Goal: Information Seeking & Learning: Find specific fact

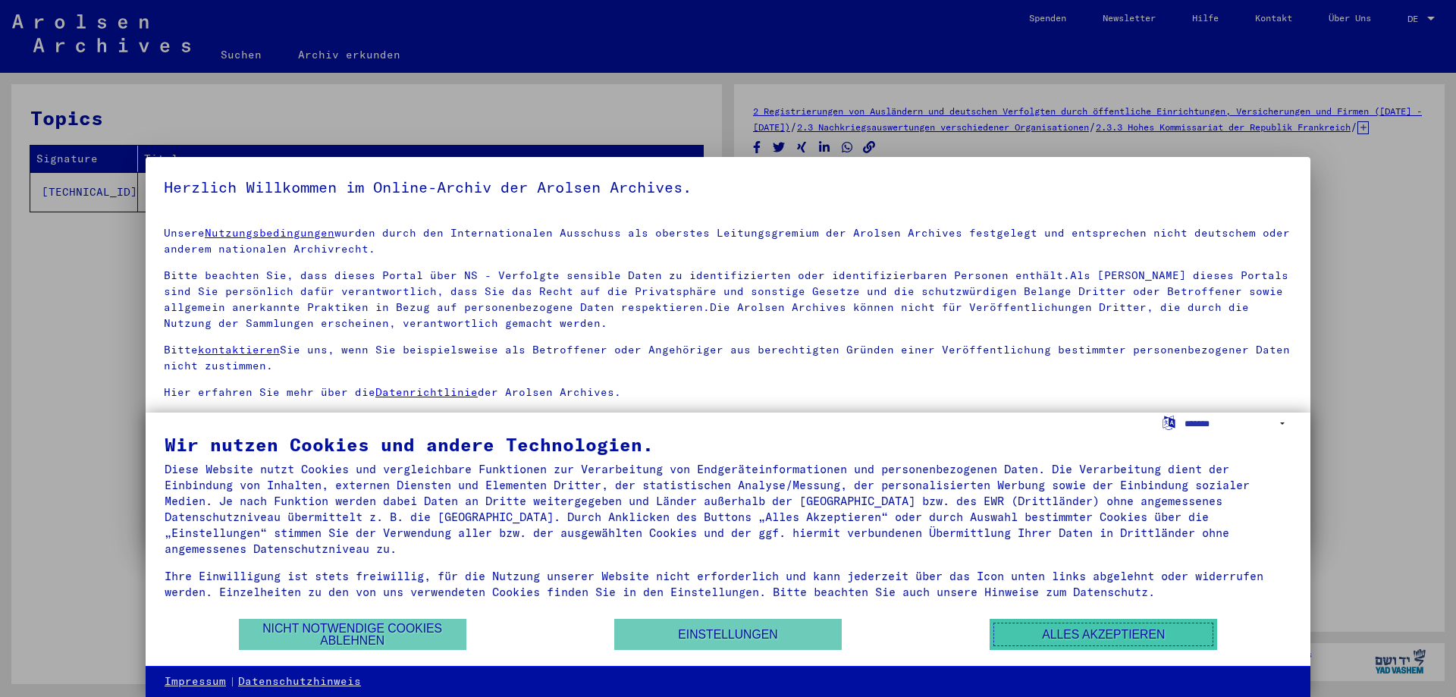
click at [1128, 630] on button "Alles akzeptieren" at bounding box center [1103, 634] width 227 height 31
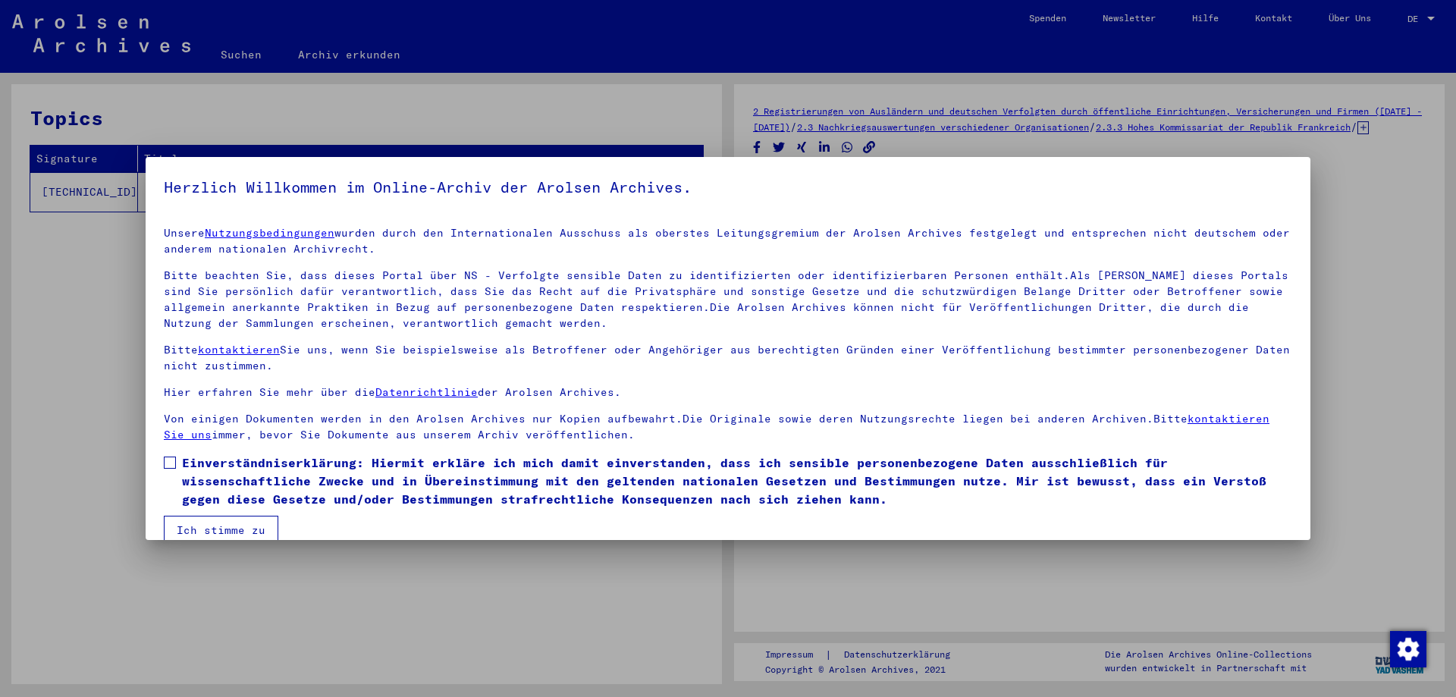
scroll to position [23, 0]
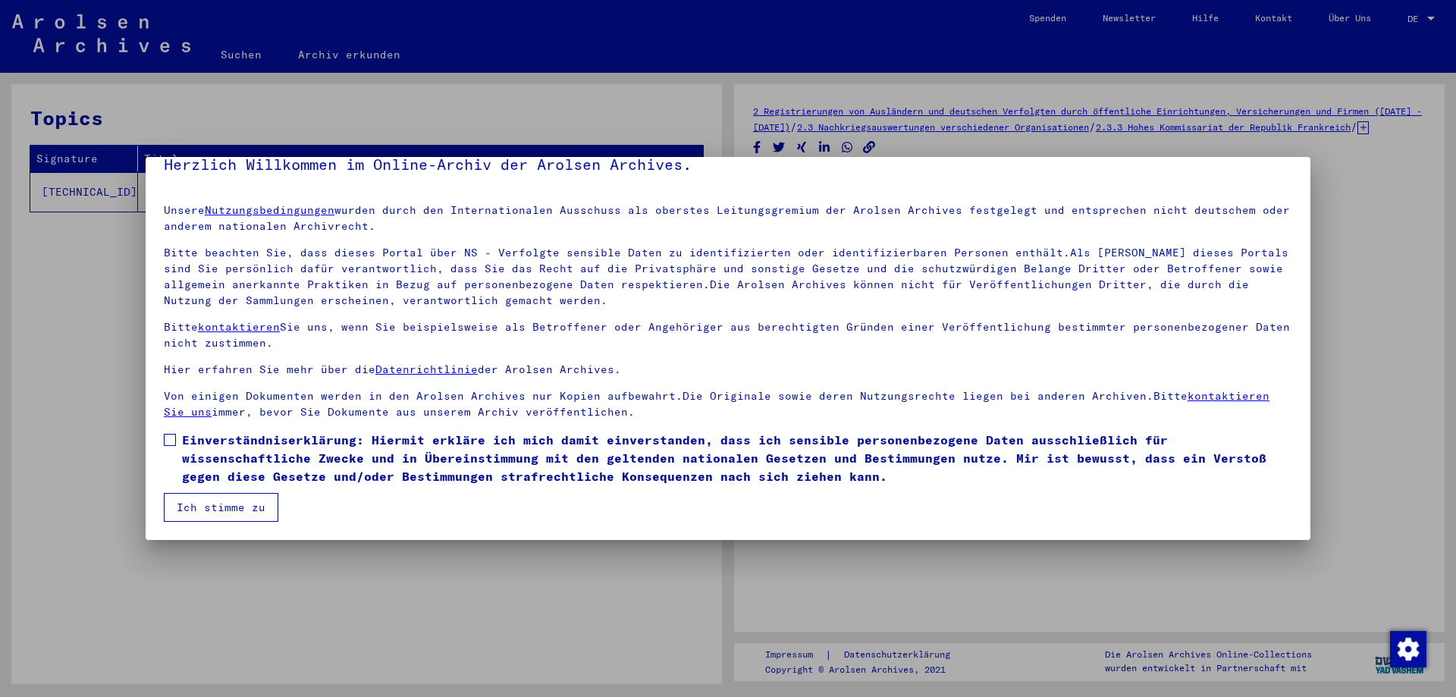
click at [160, 437] on mat-dialog-content "Unsere Nutzungsbedingungen wurden durch den Internationalen Ausschuss als obers…" at bounding box center [728, 357] width 1165 height 330
click at [214, 505] on button "Ich stimme zu" at bounding box center [221, 507] width 114 height 29
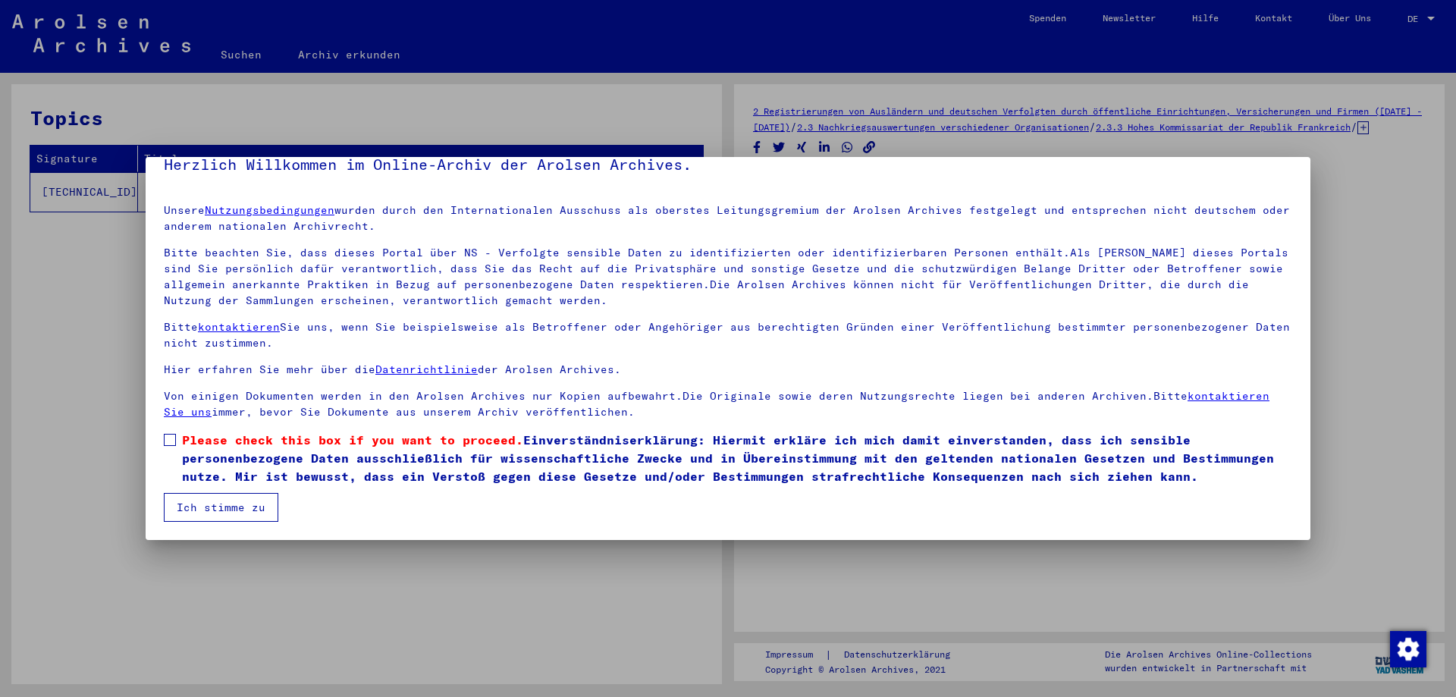
click at [172, 441] on span at bounding box center [170, 440] width 12 height 12
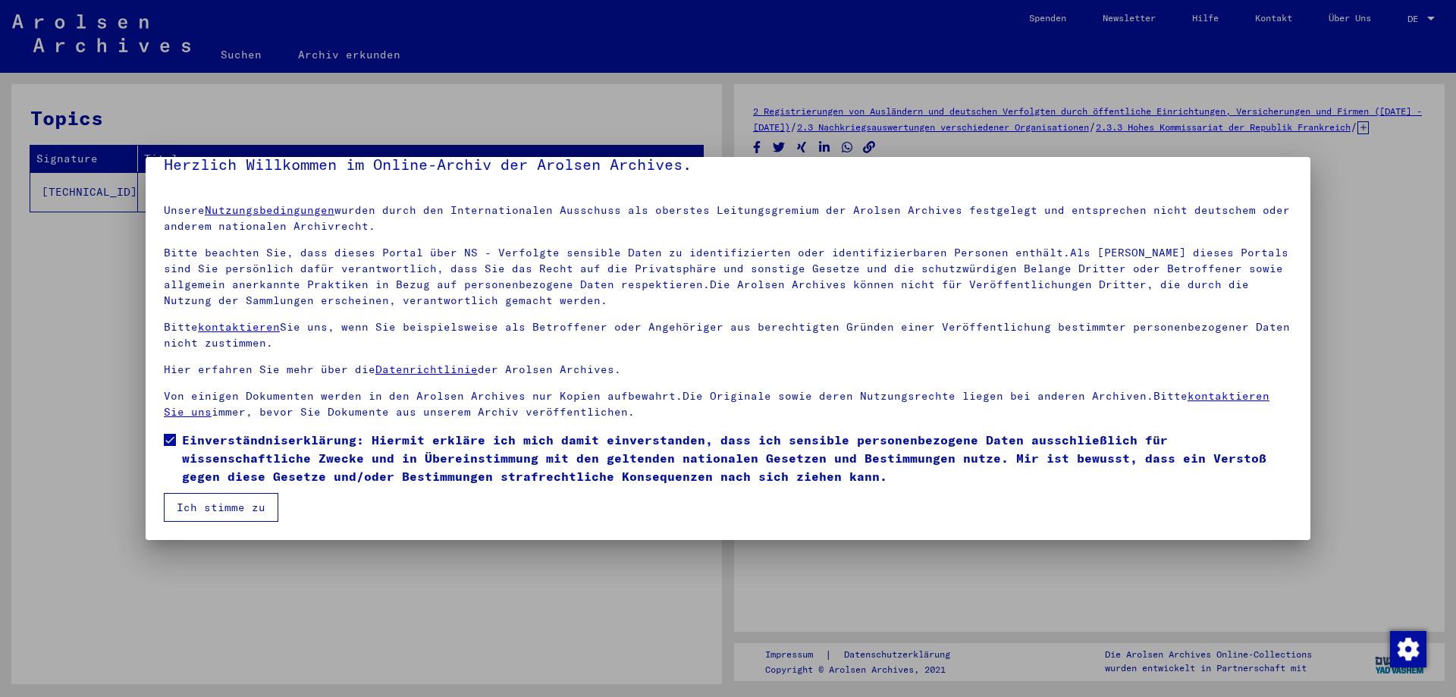
click at [216, 511] on button "Ich stimme zu" at bounding box center [221, 507] width 114 height 29
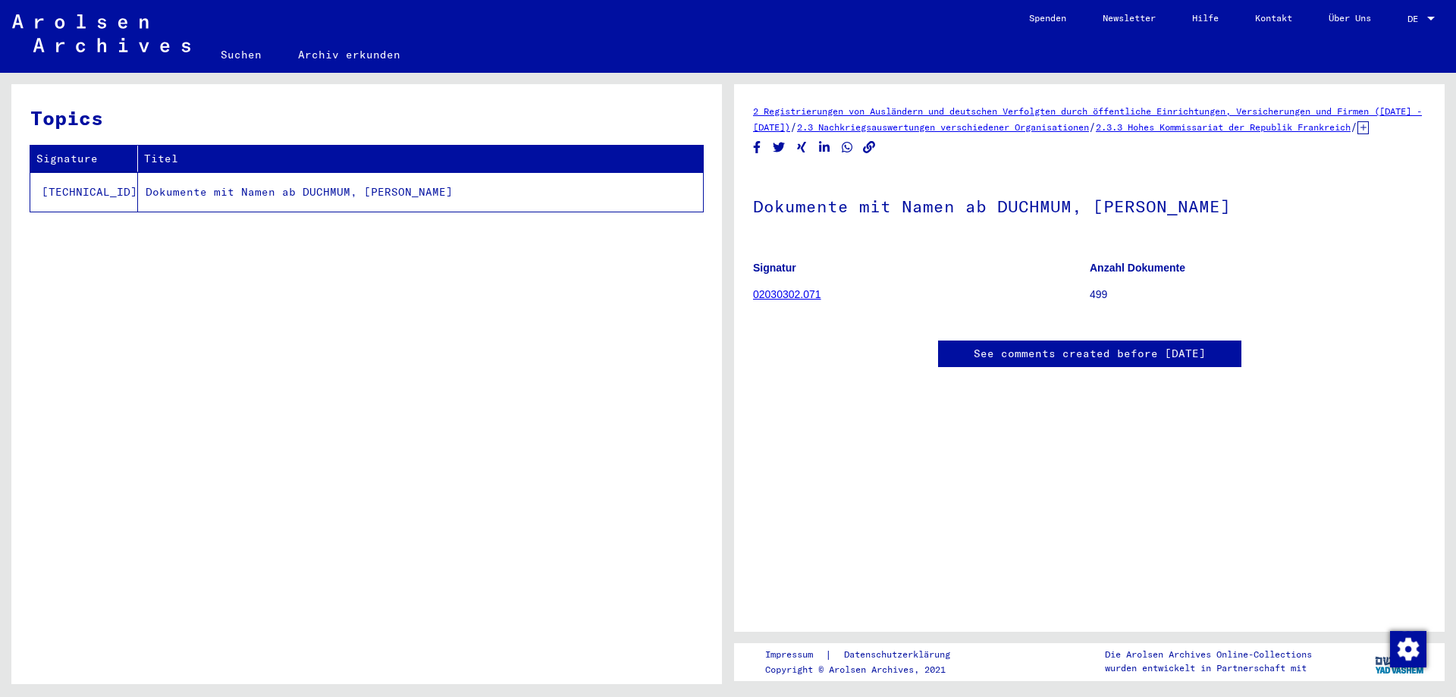
click at [1411, 20] on span "DE" at bounding box center [1415, 19] width 17 height 11
click at [1405, 24] on span "English" at bounding box center [1392, 26] width 37 height 11
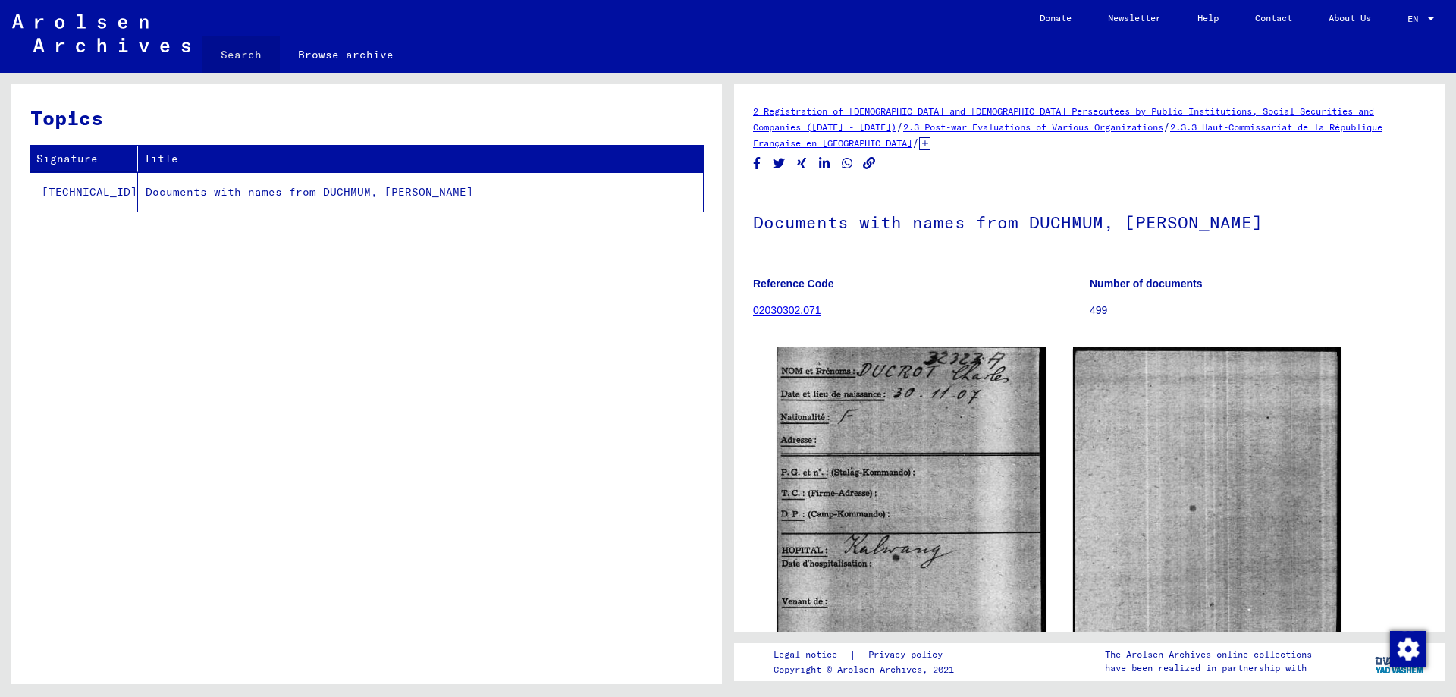
click at [252, 53] on link "Search" at bounding box center [240, 54] width 77 height 36
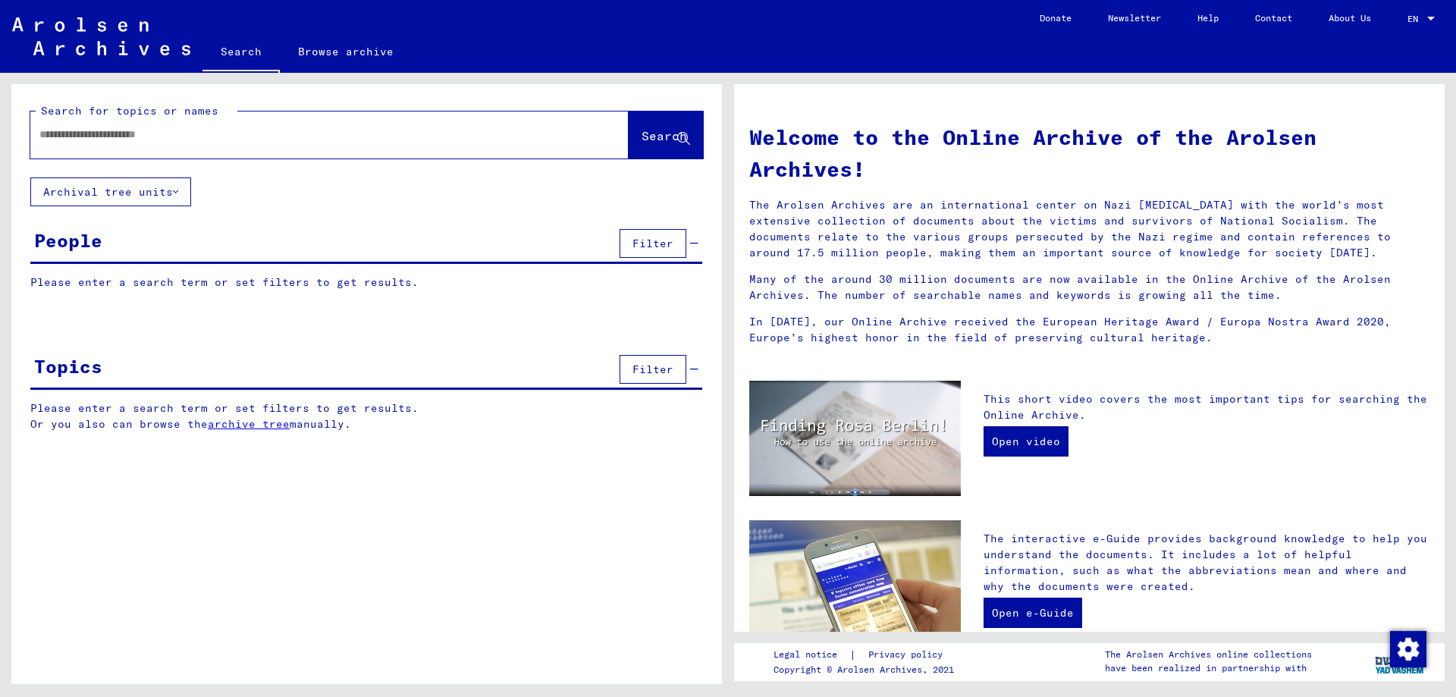
click at [158, 135] on input "text" at bounding box center [311, 135] width 544 height 16
click at [96, 281] on p "Please enter a search term or set filters to get results." at bounding box center [366, 282] width 672 height 16
click at [79, 237] on div "People" at bounding box center [68, 240] width 68 height 27
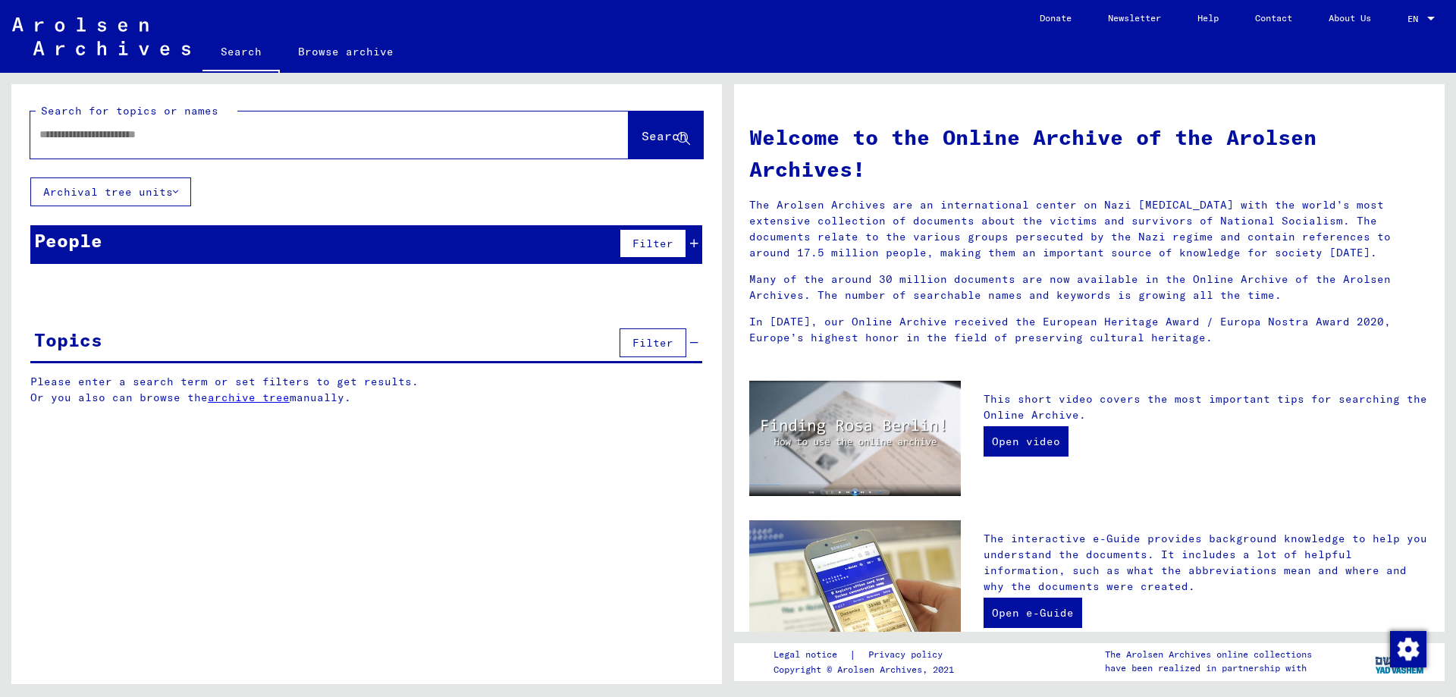
click at [105, 137] on input "text" at bounding box center [311, 135] width 544 height 16
type input "******"
click at [641, 129] on span "Search" at bounding box center [663, 135] width 45 height 15
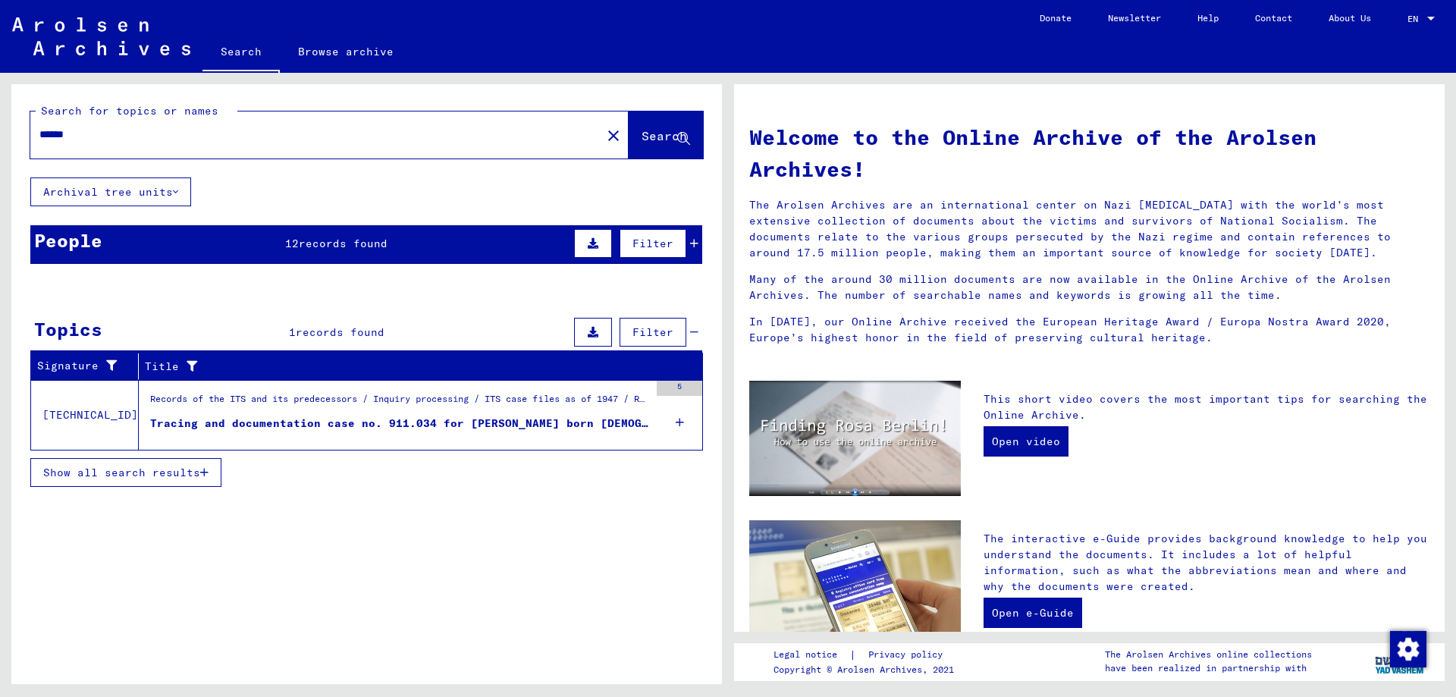
click at [327, 241] on span "records found" at bounding box center [343, 244] width 89 height 14
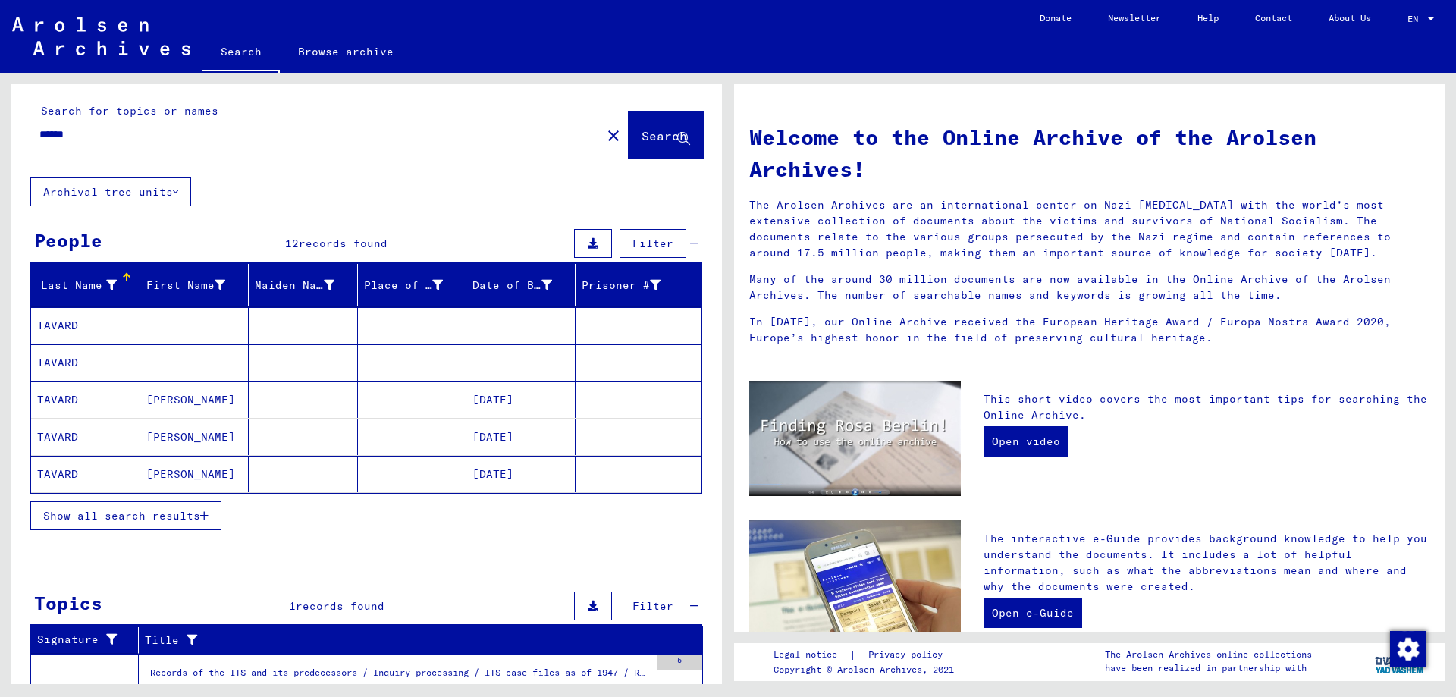
click at [183, 400] on mat-cell "[PERSON_NAME]" at bounding box center [194, 399] width 109 height 36
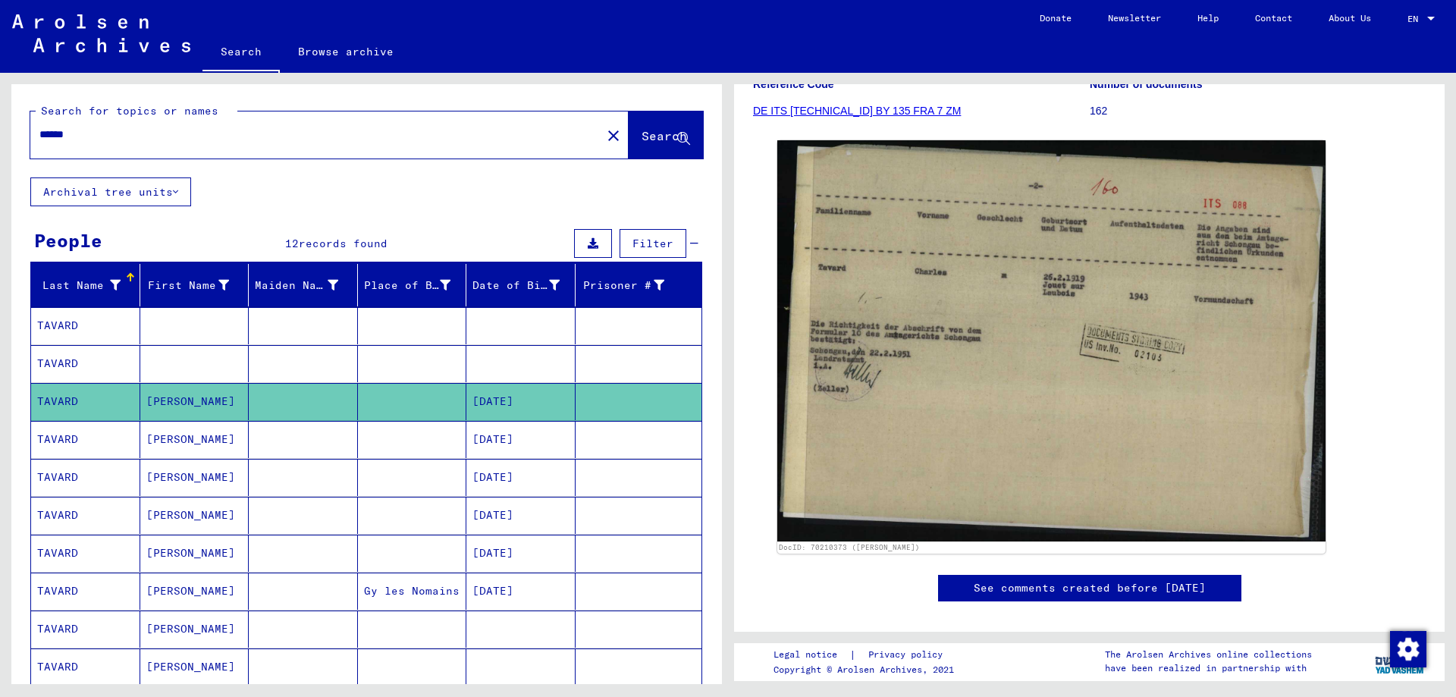
scroll to position [221, 0]
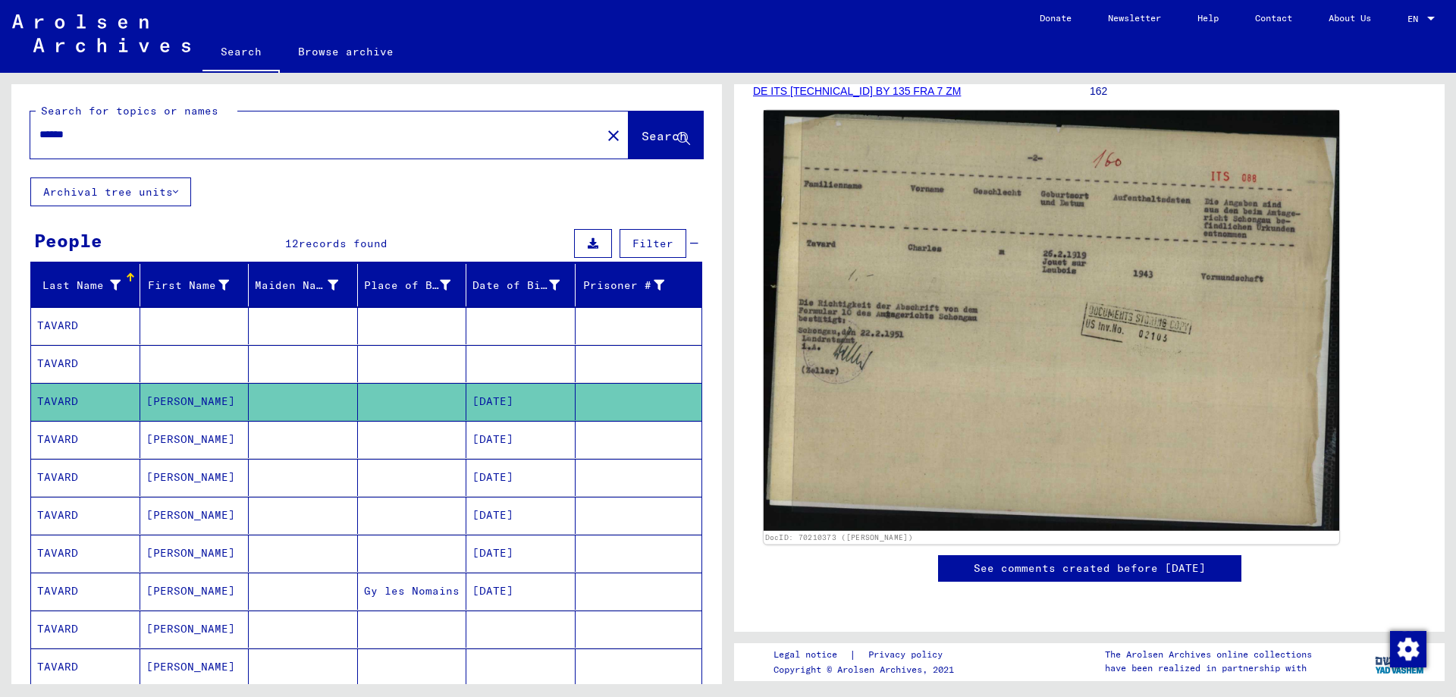
click at [1099, 366] on img at bounding box center [1052, 321] width 576 height 421
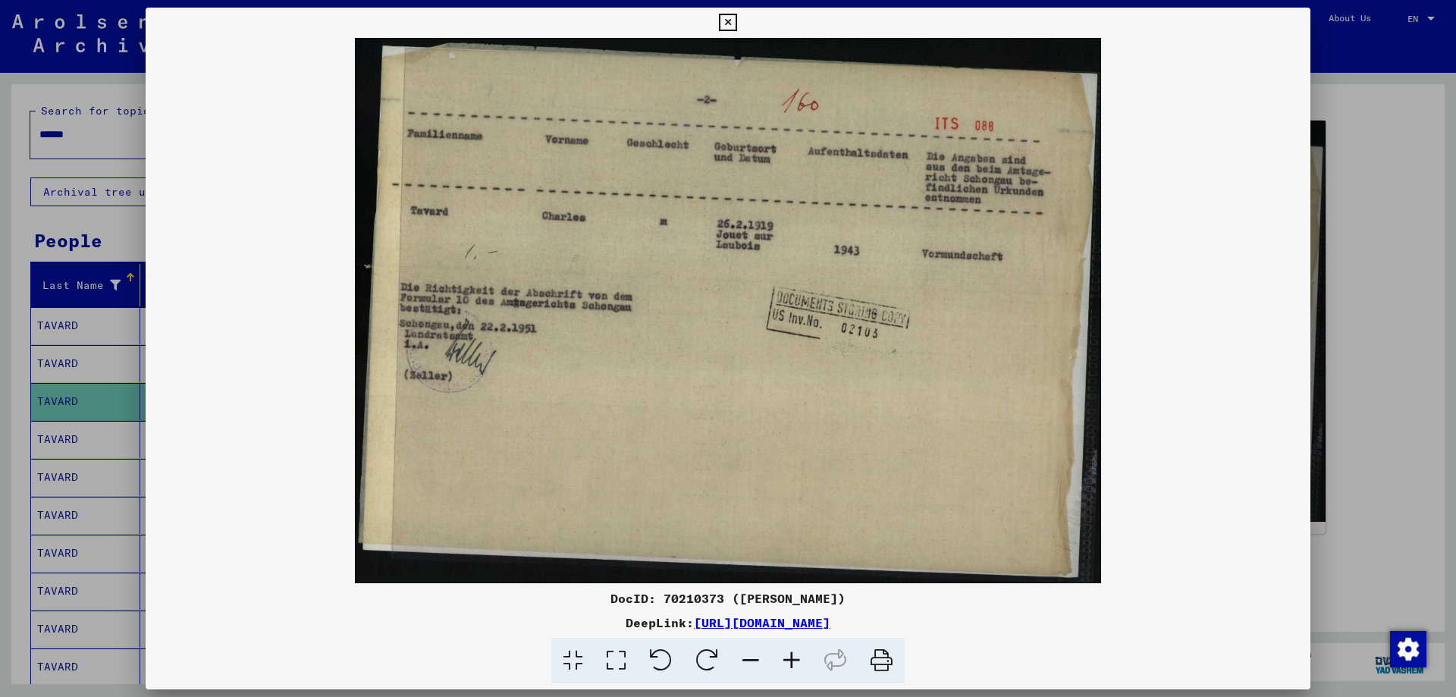
click at [736, 21] on icon at bounding box center [727, 23] width 17 height 18
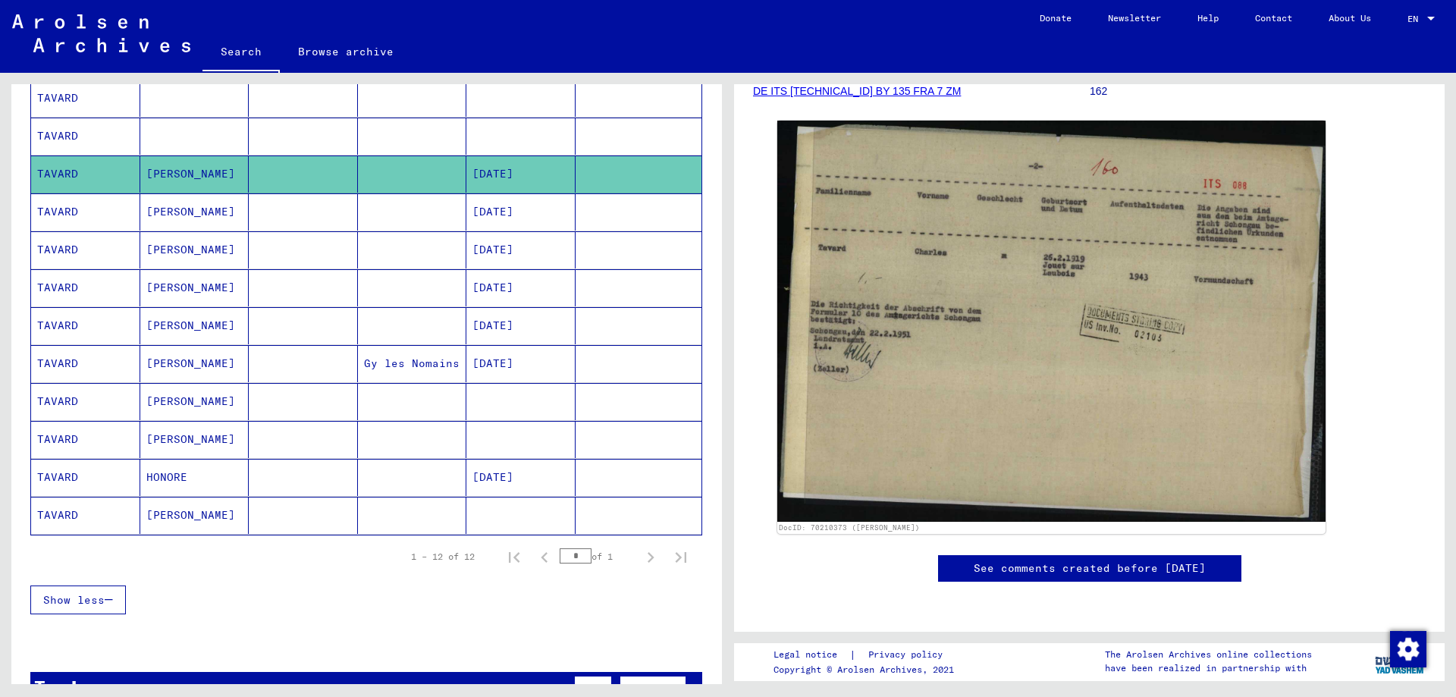
scroll to position [152, 0]
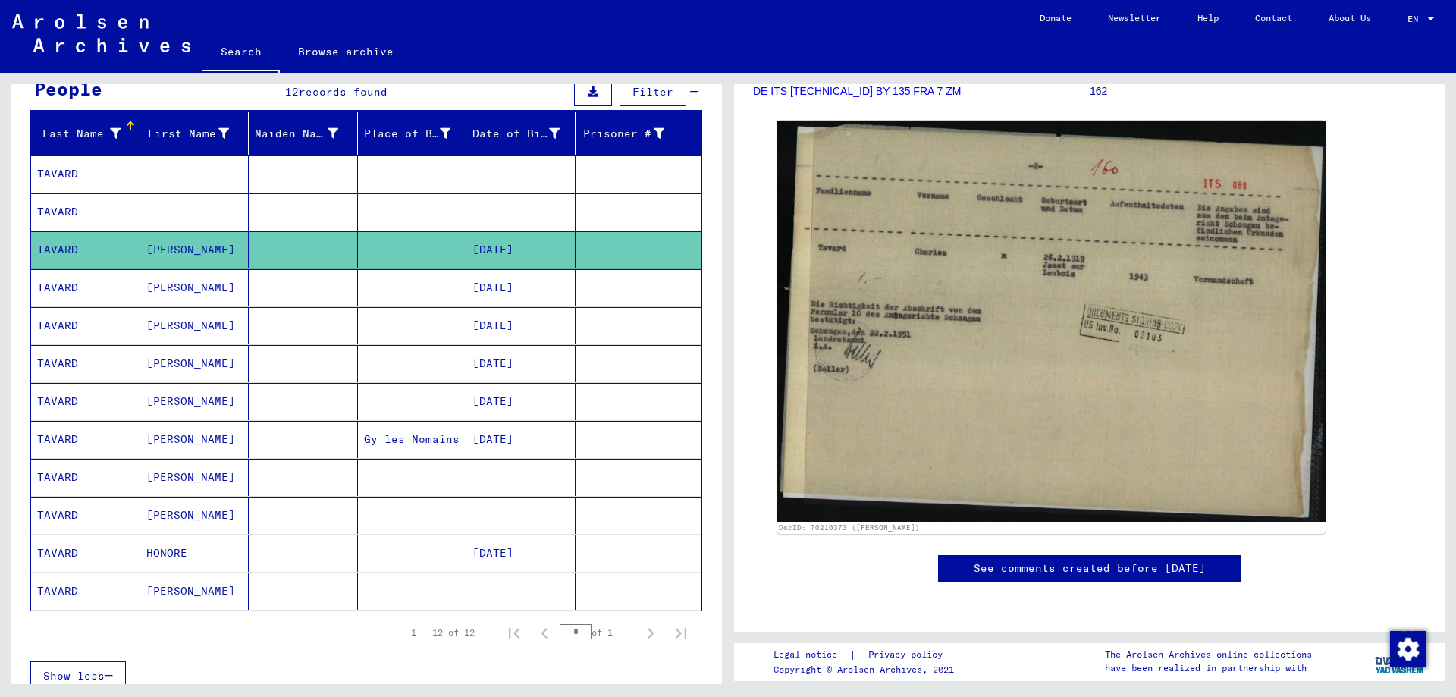
click at [507, 171] on mat-cell at bounding box center [520, 173] width 109 height 37
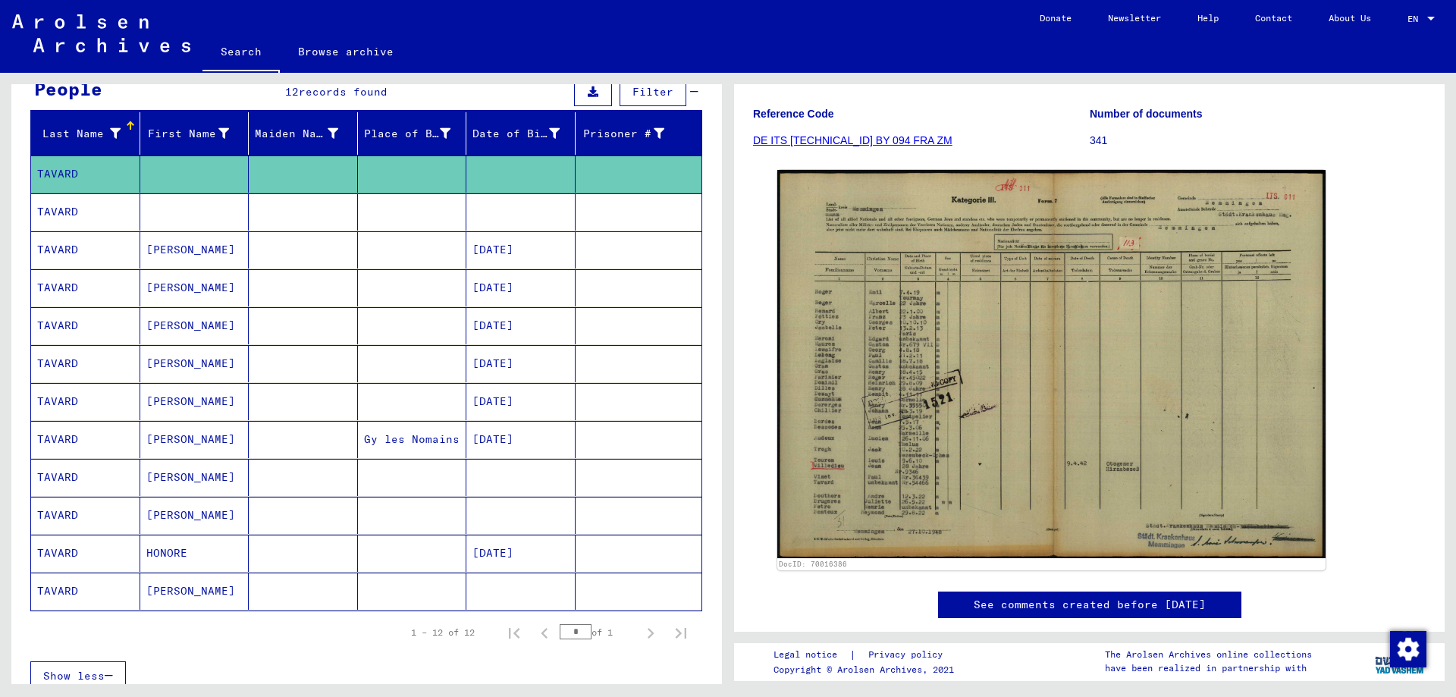
scroll to position [206, 0]
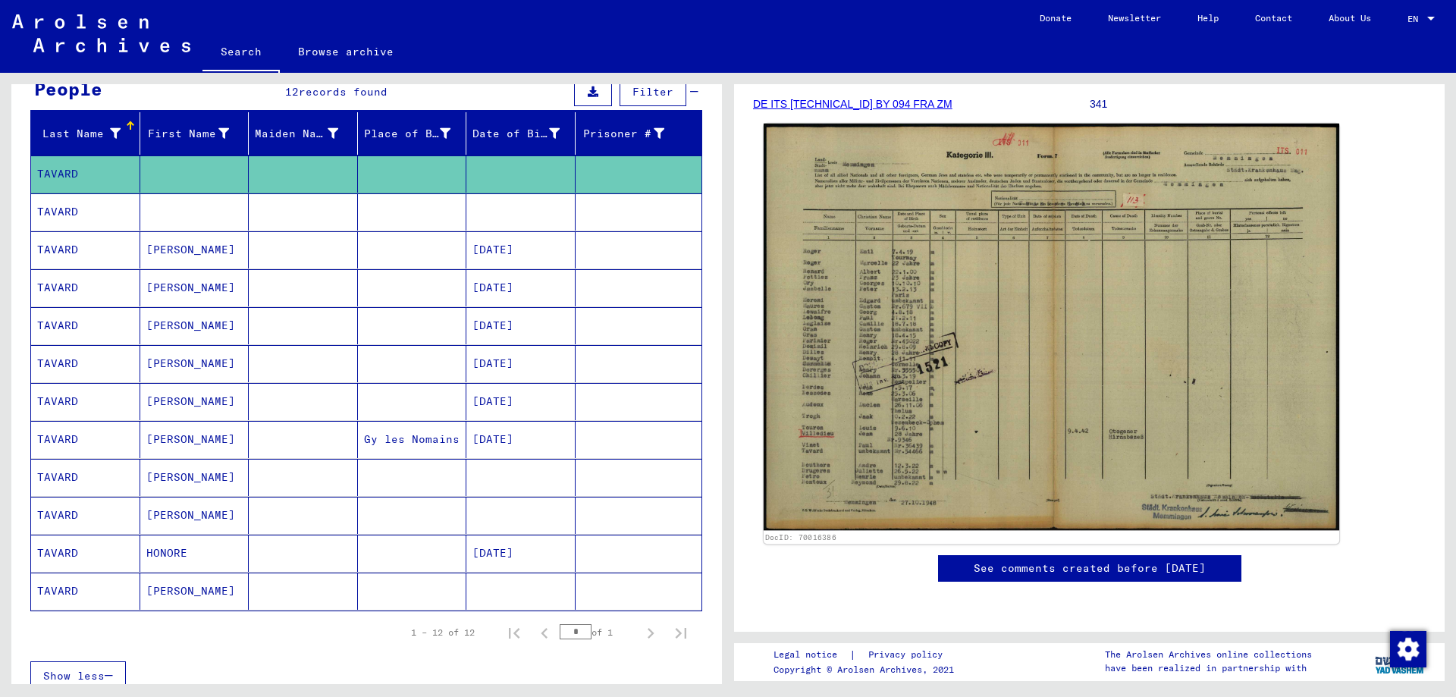
click at [1051, 336] on img at bounding box center [1052, 327] width 576 height 407
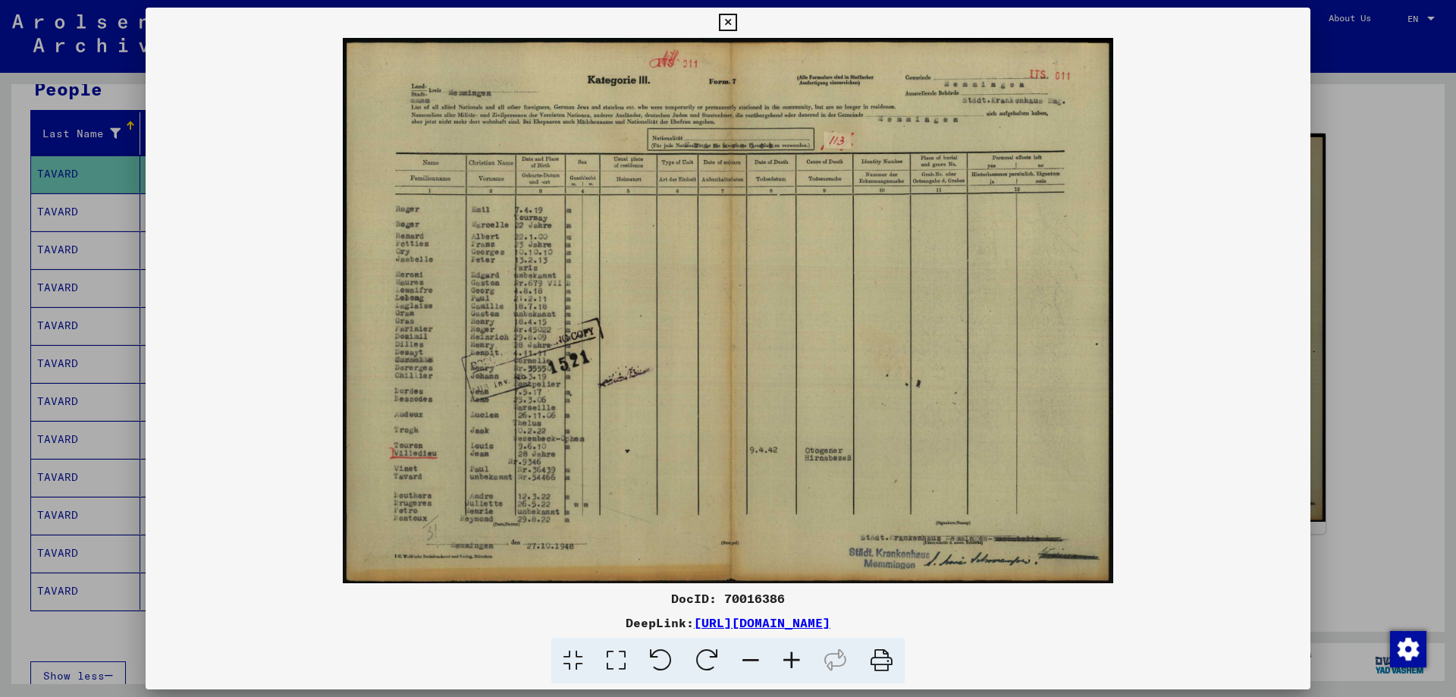
click at [721, 24] on icon at bounding box center [727, 23] width 17 height 18
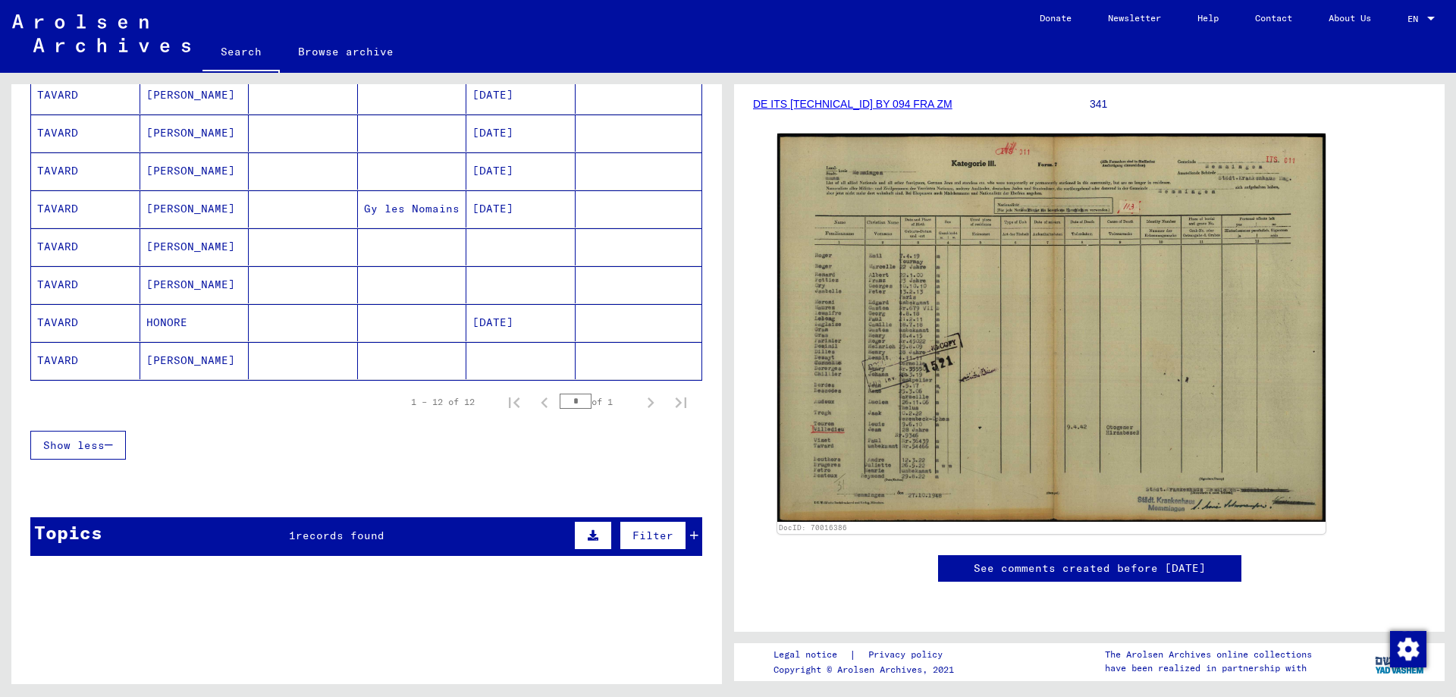
scroll to position [384, 0]
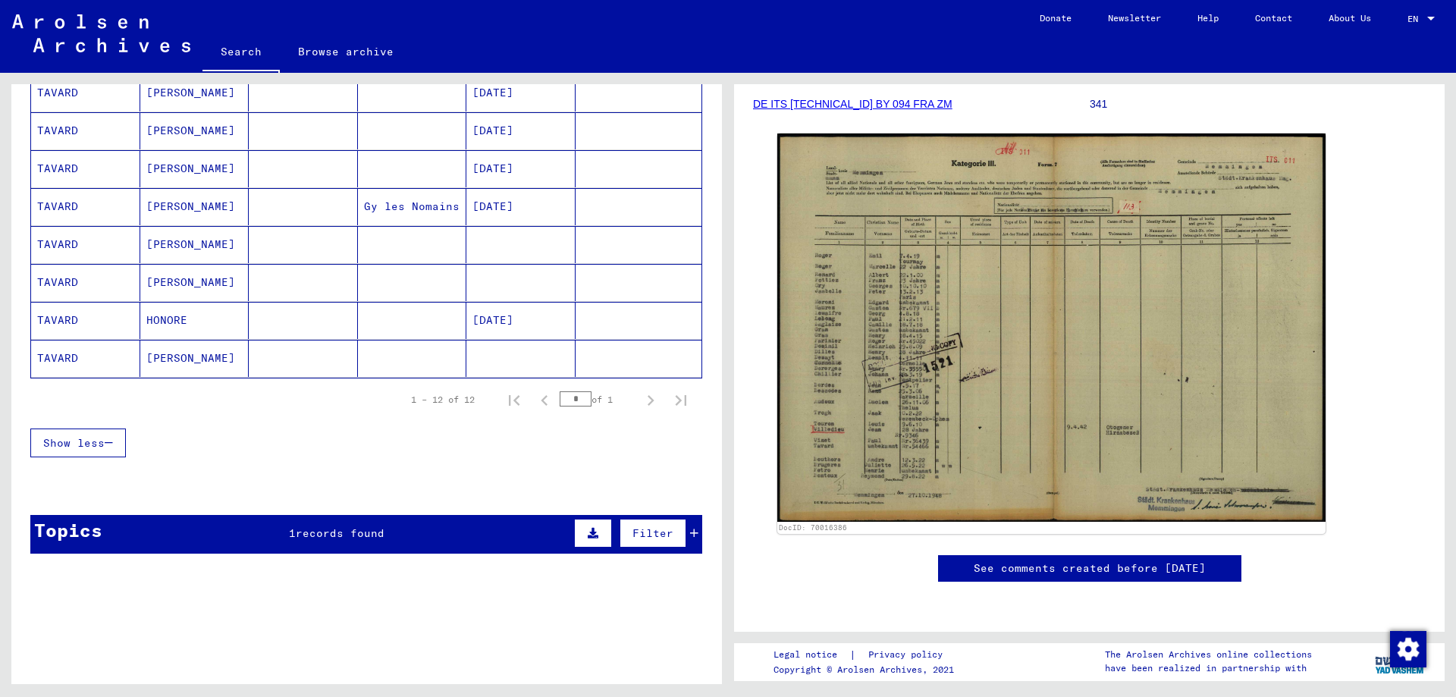
click at [365, 526] on span "records found" at bounding box center [340, 533] width 89 height 14
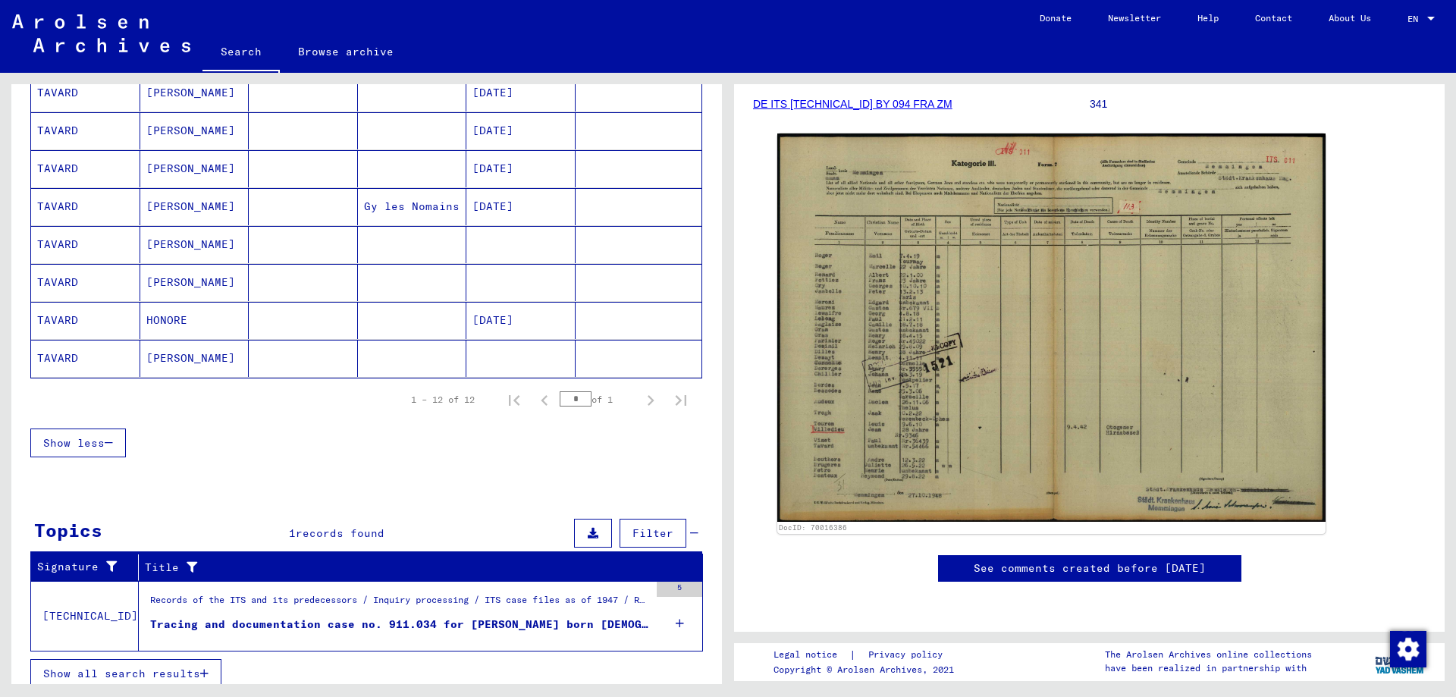
scroll to position [397, 0]
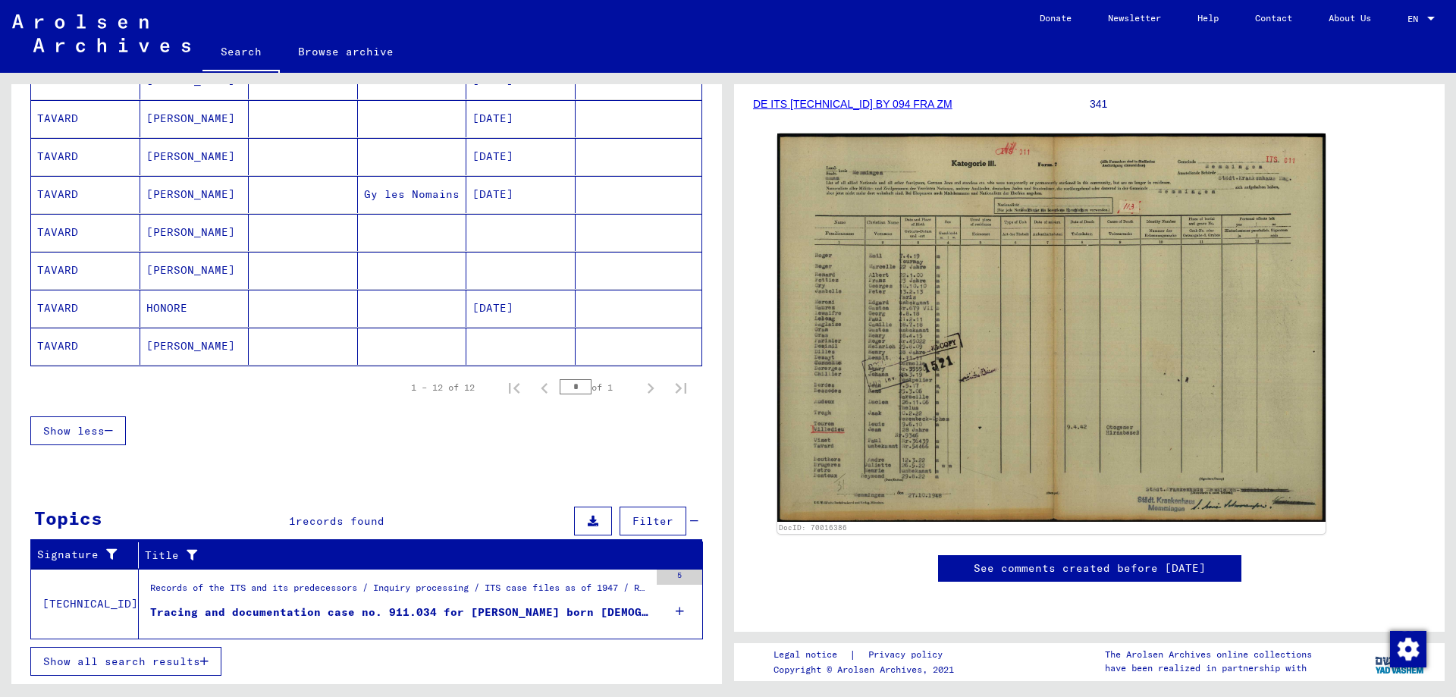
click at [569, 609] on div "Tracing and documentation case no. 911.034 for [PERSON_NAME] born [DEMOGRAPHIC_…" at bounding box center [399, 612] width 499 height 16
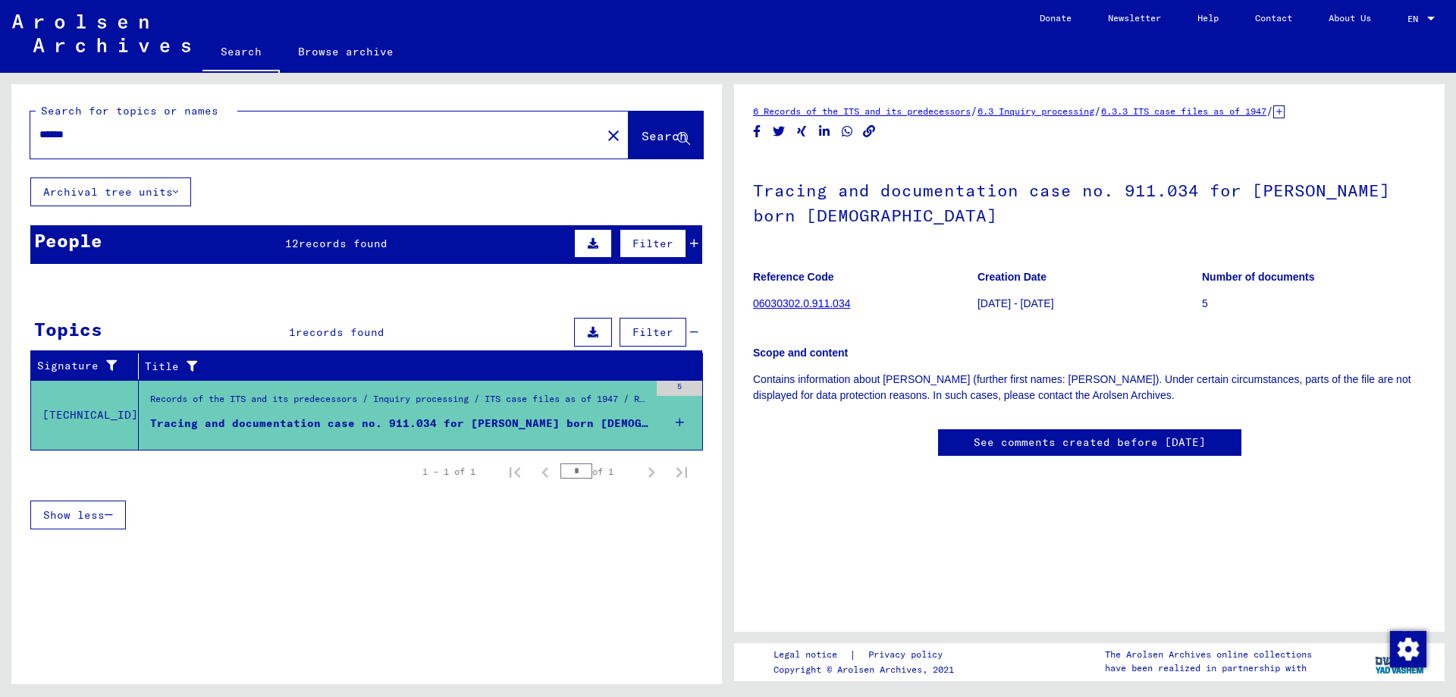
click at [232, 55] on link "Search" at bounding box center [240, 52] width 77 height 39
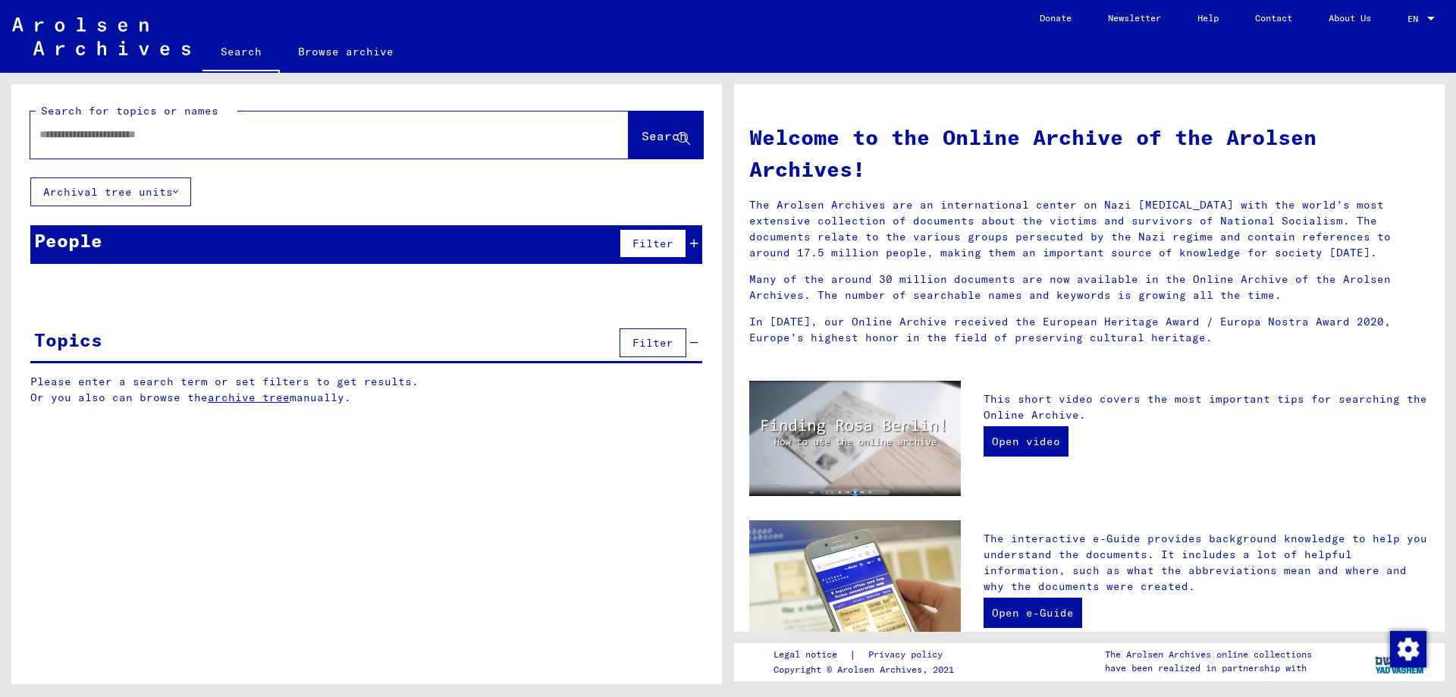
click at [353, 58] on link "Browse archive" at bounding box center [346, 51] width 132 height 36
